Goal: Transaction & Acquisition: Purchase product/service

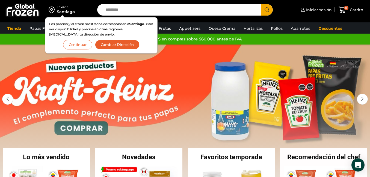
click at [165, 11] on input "Search input" at bounding box center [181, 9] width 156 height 11
click at [81, 44] on button "Continuar" at bounding box center [77, 45] width 29 height 10
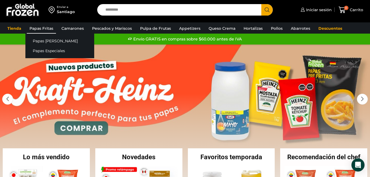
click at [39, 30] on link "Papas Fritas" at bounding box center [41, 28] width 29 height 10
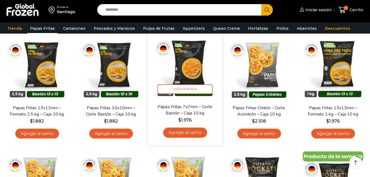
scroll to position [55, 0]
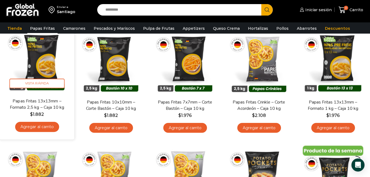
click at [38, 126] on link "Agregar al carrito" at bounding box center [37, 127] width 44 height 10
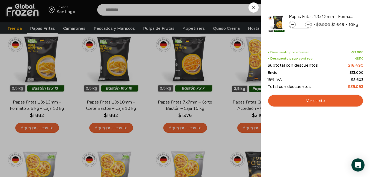
click at [337, 16] on div "1 Carrito 1 1 Shopping Cart *" at bounding box center [350, 10] width 27 height 13
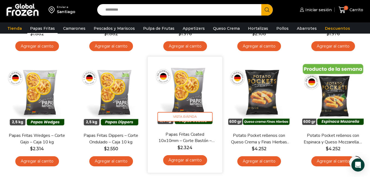
scroll to position [136, 0]
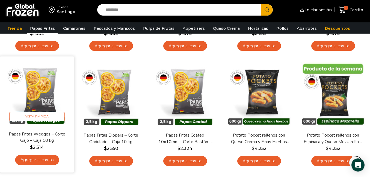
click at [37, 161] on link "Agregar al carrito" at bounding box center [37, 160] width 44 height 10
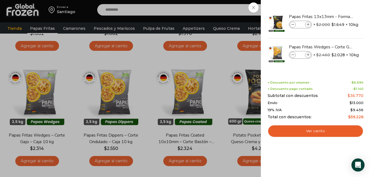
click at [337, 7] on div "2 Carrito 2 2 Shopping Cart *" at bounding box center [350, 10] width 27 height 13
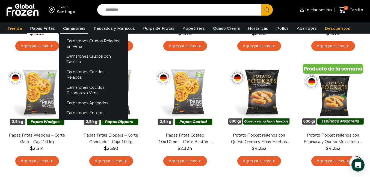
click at [73, 27] on link "Camarones" at bounding box center [74, 28] width 28 height 10
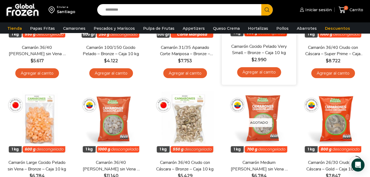
scroll to position [136, 0]
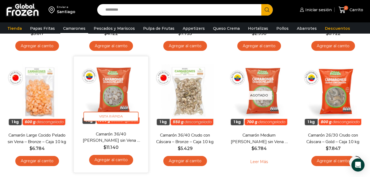
click at [112, 161] on link "Agregar al carrito" at bounding box center [111, 160] width 44 height 10
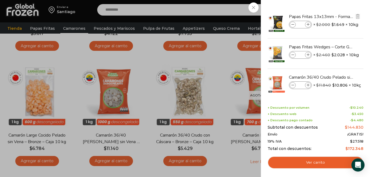
click at [309, 26] on icon at bounding box center [307, 24] width 3 height 3
type input "*"
click at [309, 26] on icon at bounding box center [307, 24] width 3 height 3
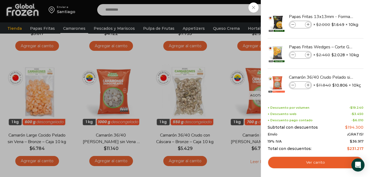
type input "*"
click at [292, 25] on icon at bounding box center [292, 24] width 3 height 3
type input "*"
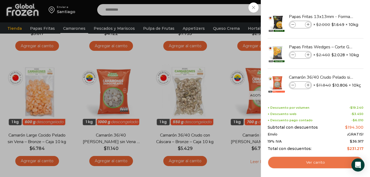
click at [319, 163] on link "Ver carrito" at bounding box center [315, 162] width 96 height 13
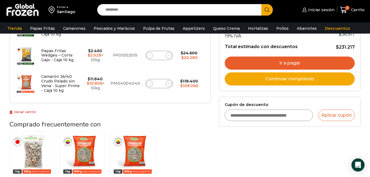
scroll to position [136, 0]
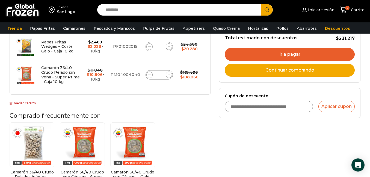
click at [306, 53] on link "Ir a pagar" at bounding box center [290, 54] width 130 height 13
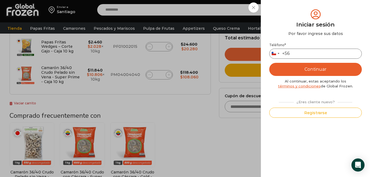
click at [306, 53] on input "Teléfono *" at bounding box center [315, 54] width 92 height 10
type input "*********"
click at [311, 67] on button "Continuar" at bounding box center [315, 69] width 92 height 13
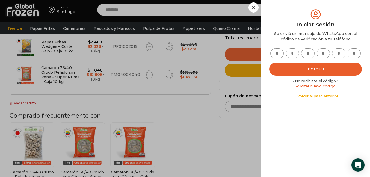
click at [276, 57] on input "text" at bounding box center [276, 53] width 13 height 10
type input "*"
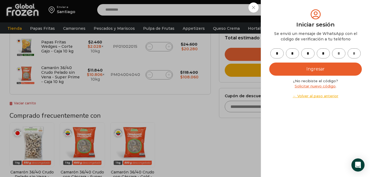
type input "*"
click at [344, 70] on button "Ingresar" at bounding box center [315, 68] width 92 height 13
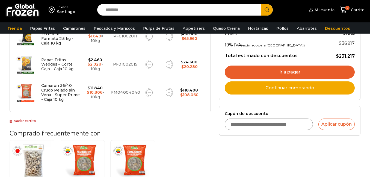
scroll to position [106, 0]
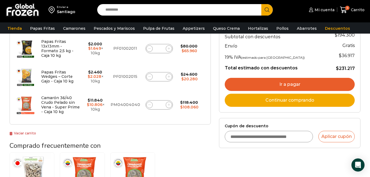
click at [308, 82] on link "Ir a pagar" at bounding box center [290, 84] width 130 height 13
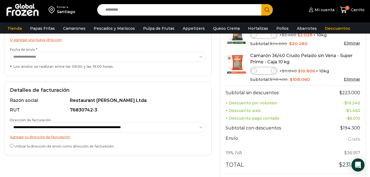
scroll to position [109, 0]
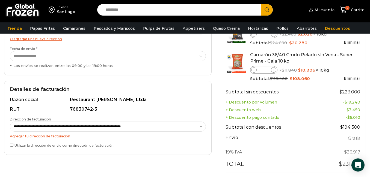
click at [141, 126] on select "**********" at bounding box center [108, 126] width 196 height 10
select select "*"
click at [10, 121] on select "**********" at bounding box center [108, 126] width 196 height 10
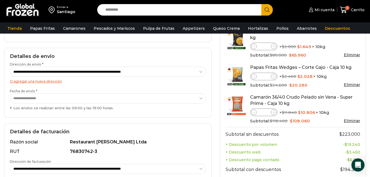
scroll to position [55, 0]
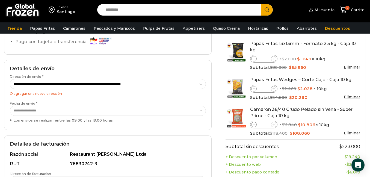
click at [163, 111] on select "**********" at bounding box center [108, 111] width 196 height 10
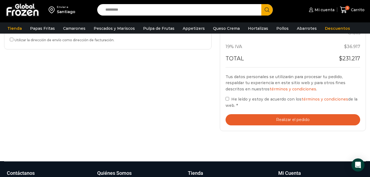
scroll to position [218, 0]
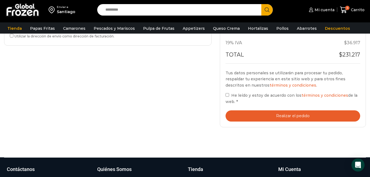
click at [295, 119] on button "Realizar el pedido" at bounding box center [292, 115] width 135 height 11
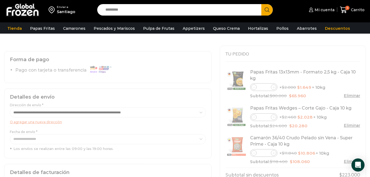
scroll to position [0, 0]
